Goal: Task Accomplishment & Management: Use online tool/utility

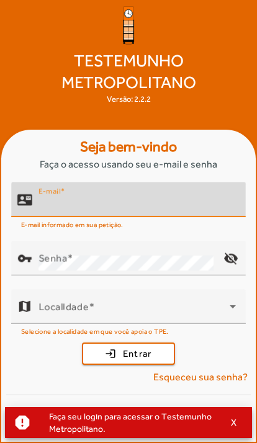
scroll to position [142, 0]
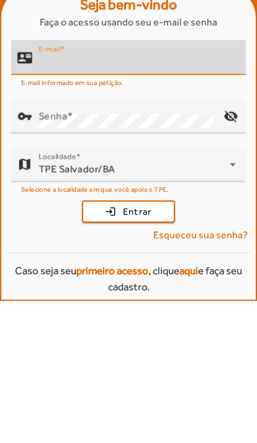
type input "**********"
click at [128, 342] on button "login Entrar" at bounding box center [128, 353] width 93 height 22
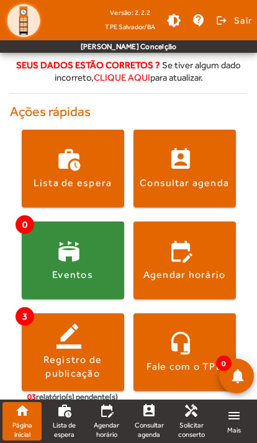
scroll to position [253, 0]
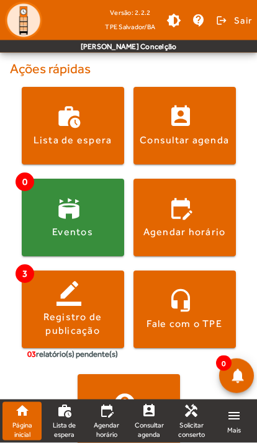
click at [174, 122] on span at bounding box center [184, 126] width 102 height 30
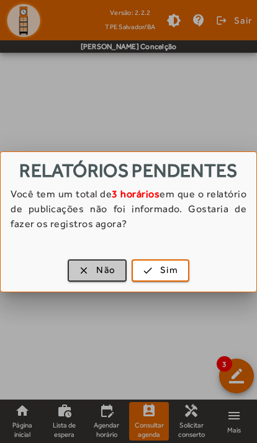
click at [79, 283] on span "button" at bounding box center [97, 271] width 56 height 30
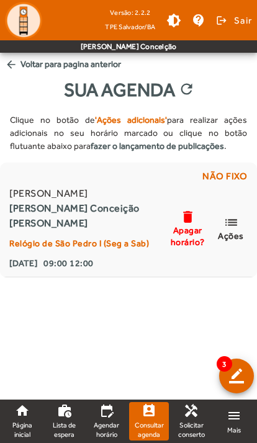
click at [238, 220] on mat-icon "list" at bounding box center [230, 223] width 15 height 16
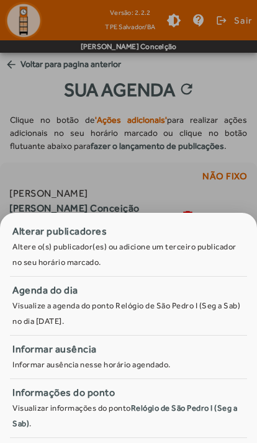
click at [40, 308] on span "Agenda do dia Visualize a agenda do ponto Relógio de São Pedro I (Seg a Sab) no…" at bounding box center [128, 306] width 237 height 46
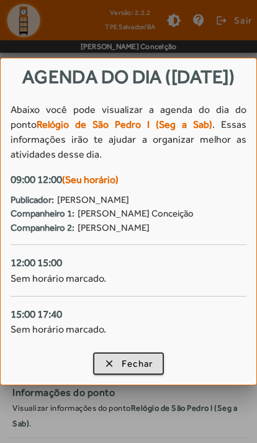
click at [107, 372] on span "button" at bounding box center [128, 364] width 69 height 30
